Goal: Go to known website: Access a specific website the user already knows

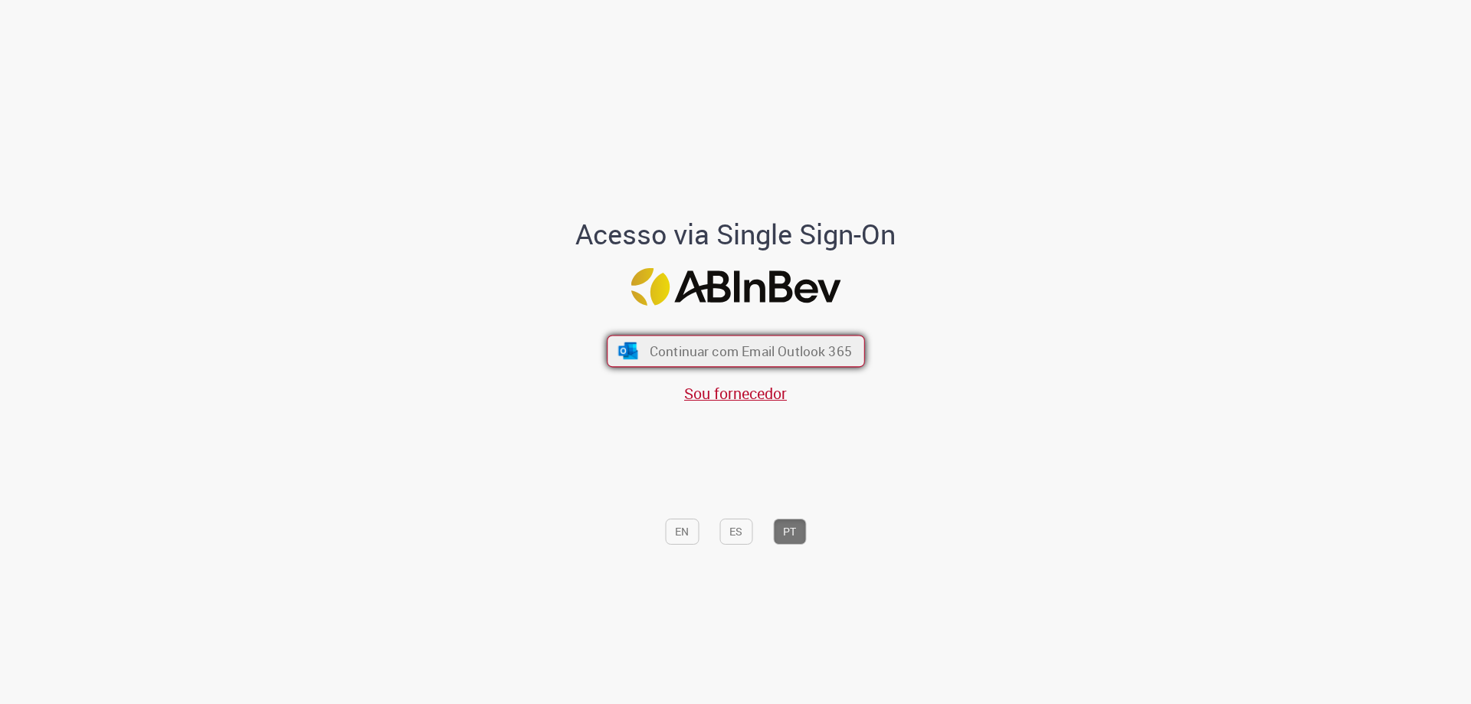
click at [805, 351] on span "Continuar com Email Outlook 365" at bounding box center [750, 352] width 202 height 18
